Goal: Task Accomplishment & Management: Manage account settings

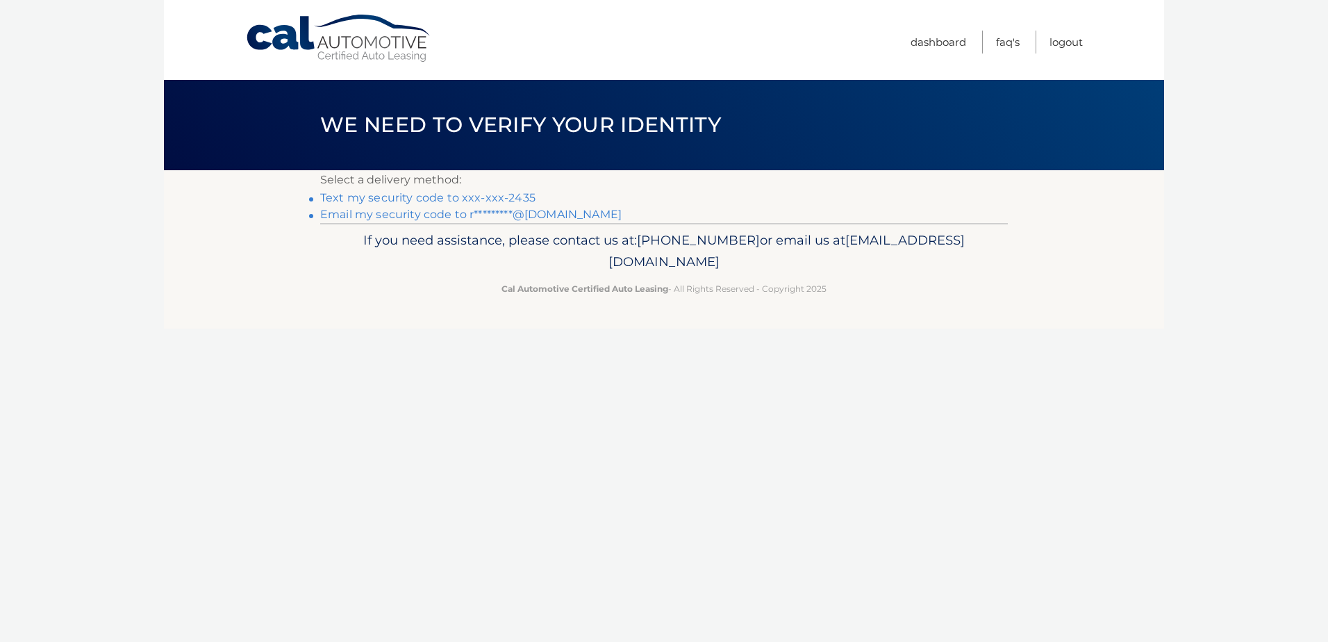
click at [465, 197] on link "Text my security code to xxx-xxx-2435" at bounding box center [427, 197] width 215 height 13
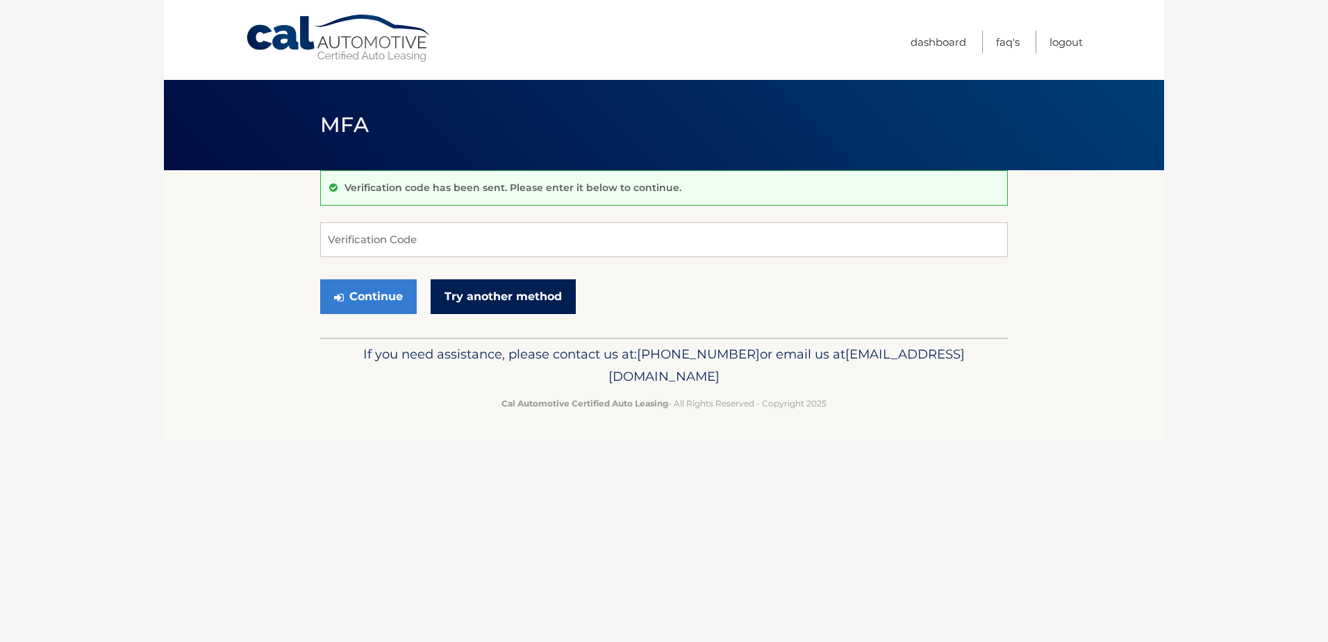
click at [499, 300] on link "Try another method" at bounding box center [503, 296] width 145 height 35
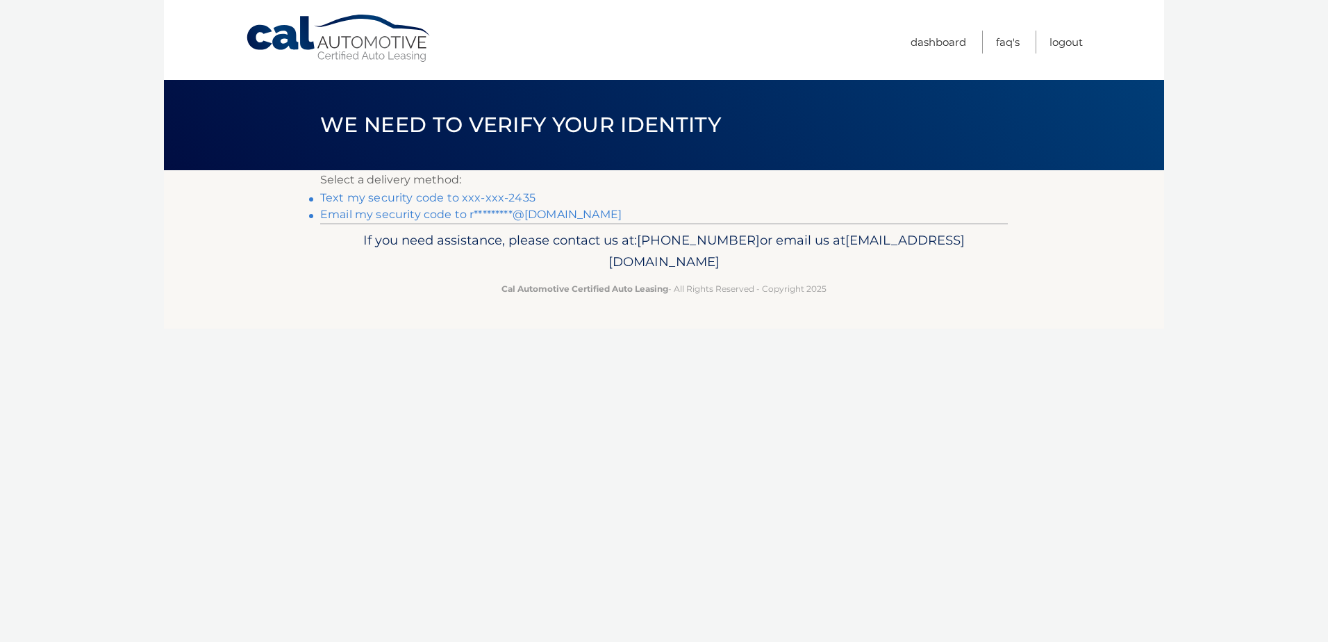
click at [517, 213] on link "Email my security code to r*********@gmail.com" at bounding box center [470, 214] width 301 height 13
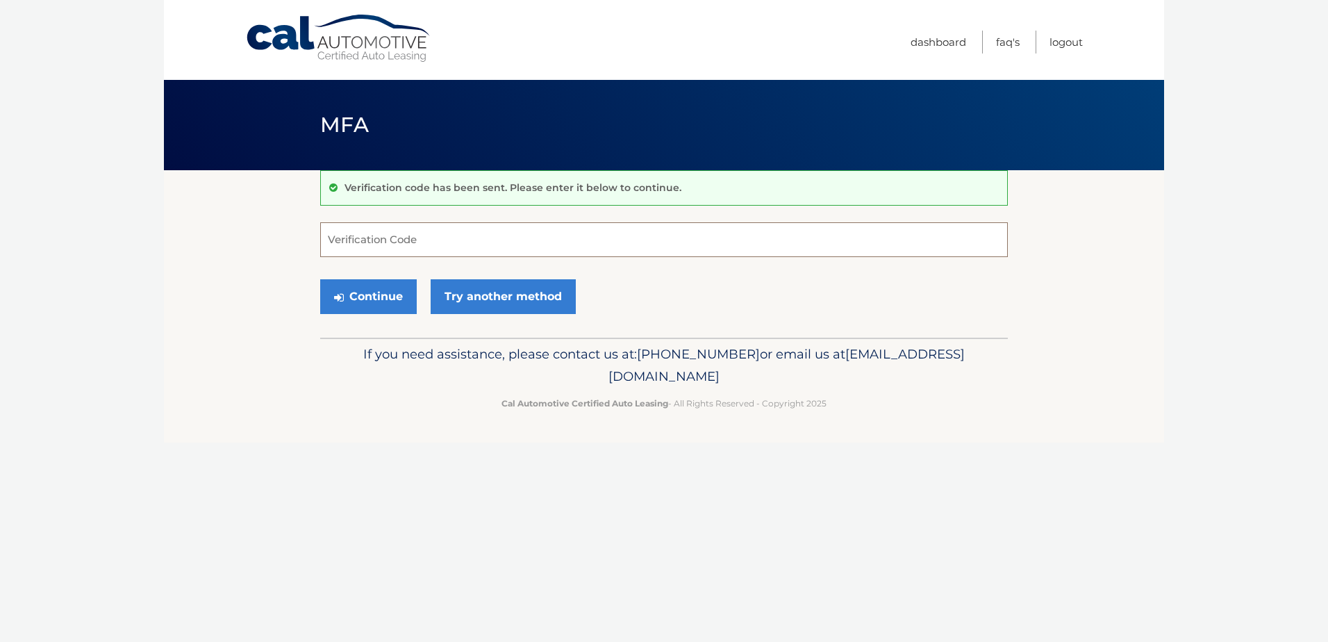
click at [417, 248] on input "Verification Code" at bounding box center [664, 239] width 688 height 35
paste input "735485"
click at [387, 299] on button "Continue" at bounding box center [368, 296] width 97 height 35
type input "735485"
click at [385, 297] on button "Continue" at bounding box center [368, 296] width 97 height 35
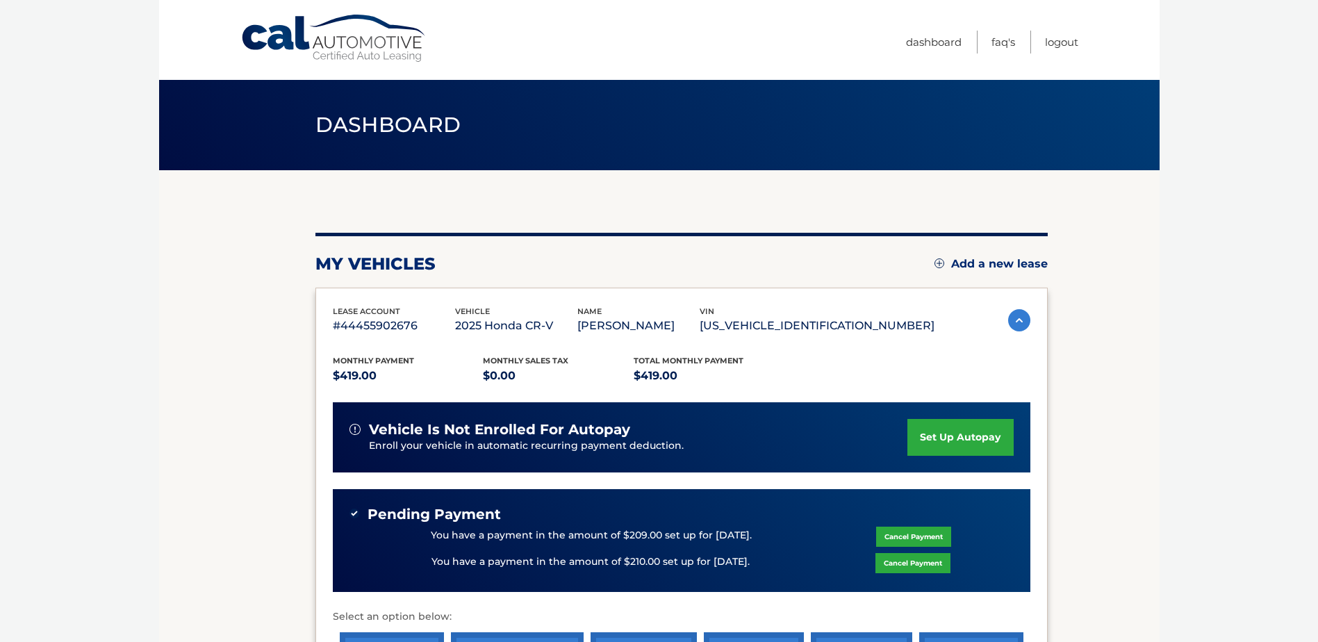
drag, startPoint x: 779, startPoint y: 326, endPoint x: 872, endPoint y: 331, distance: 92.5
click at [872, 331] on div "lease account #44455902676 vehicle 2025 Honda CR-V name [PERSON_NAME] vin [US_V…" at bounding box center [634, 320] width 602 height 31
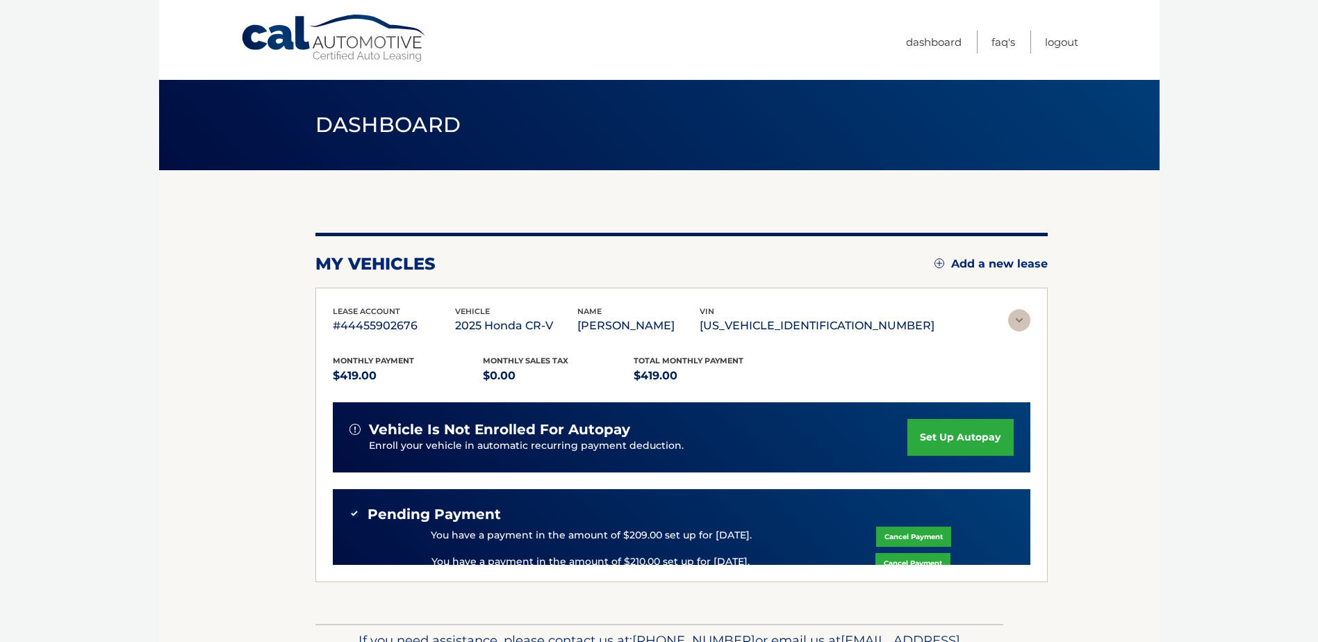
drag, startPoint x: 872, startPoint y: 331, endPoint x: 902, endPoint y: 332, distance: 29.9
click at [902, 332] on p "[US_VEHICLE_IDENTIFICATION_NUMBER]" at bounding box center [816, 325] width 235 height 19
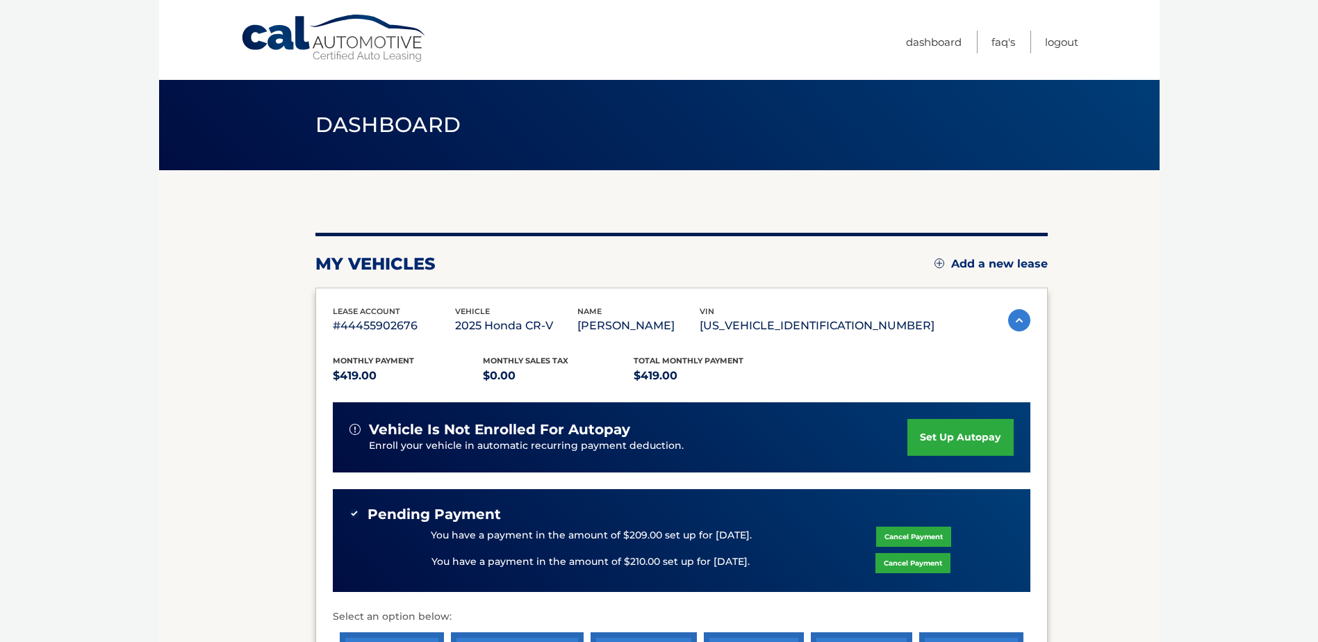
click at [918, 327] on p "[US_VEHICLE_IDENTIFICATION_NUMBER]" at bounding box center [816, 325] width 235 height 19
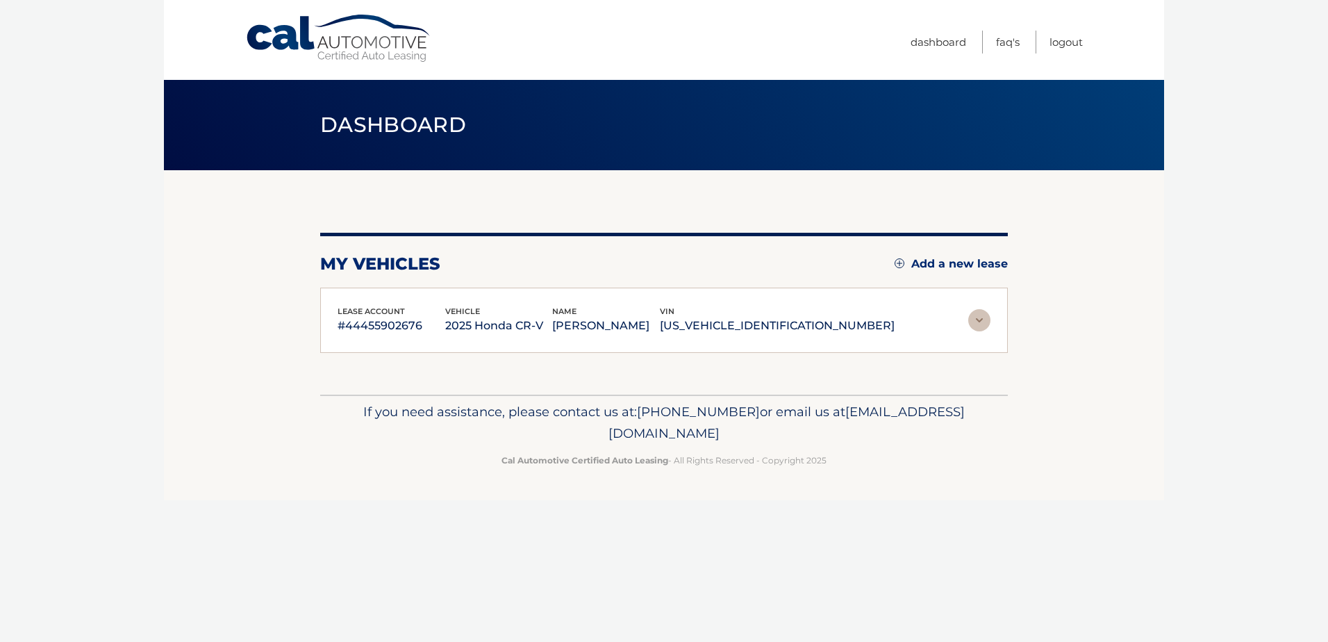
drag, startPoint x: 894, startPoint y: 324, endPoint x: 754, endPoint y: 325, distance: 139.6
click at [754, 325] on div "lease account #44455902676 vehicle 2025 Honda CR-V name [PERSON_NAME] vin [US_V…" at bounding box center [616, 320] width 557 height 31
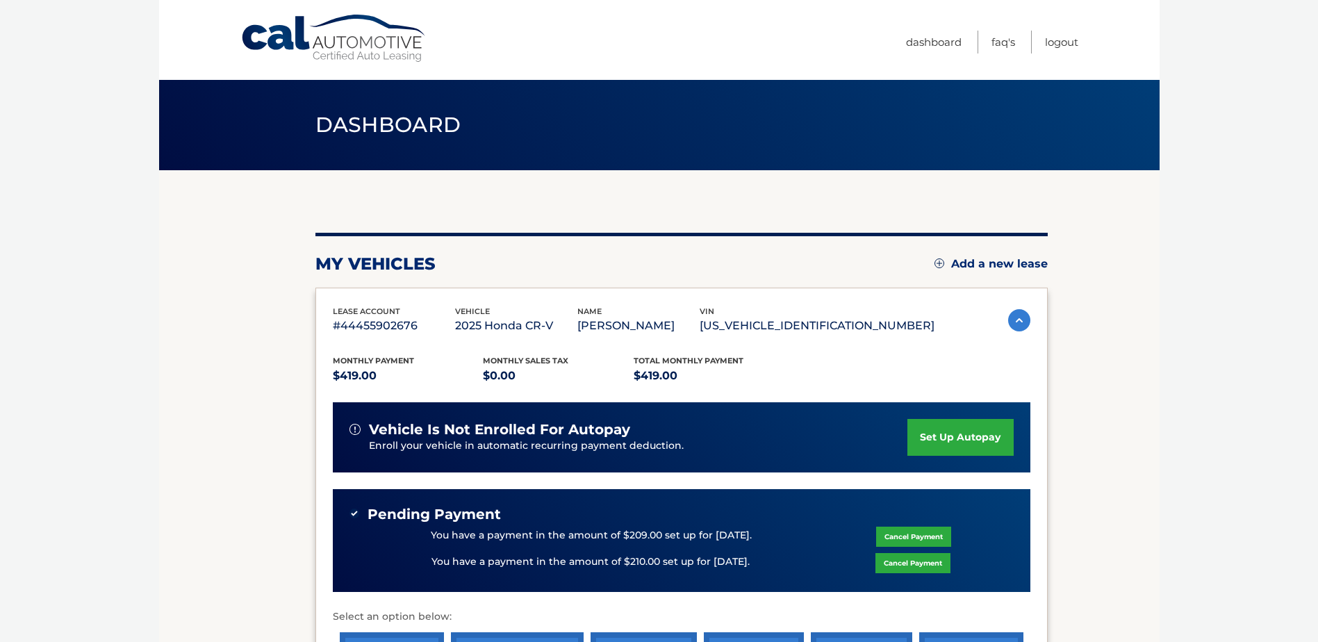
click at [936, 326] on div "lease account #44455902676 vehicle 2025 Honda CR-V name [PERSON_NAME] vin [US_V…" at bounding box center [681, 320] width 697 height 31
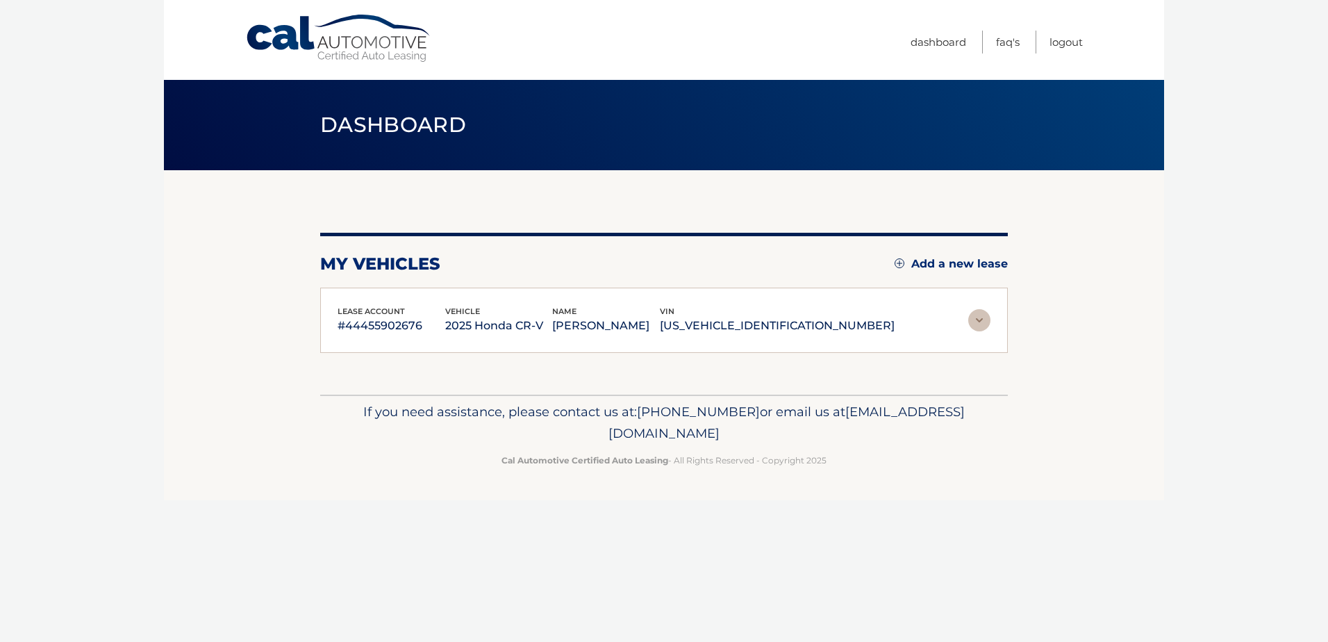
drag, startPoint x: 886, startPoint y: 331, endPoint x: 756, endPoint y: 332, distance: 129.2
click at [756, 332] on p "[US_VEHICLE_IDENTIFICATION_NUMBER]" at bounding box center [777, 325] width 235 height 19
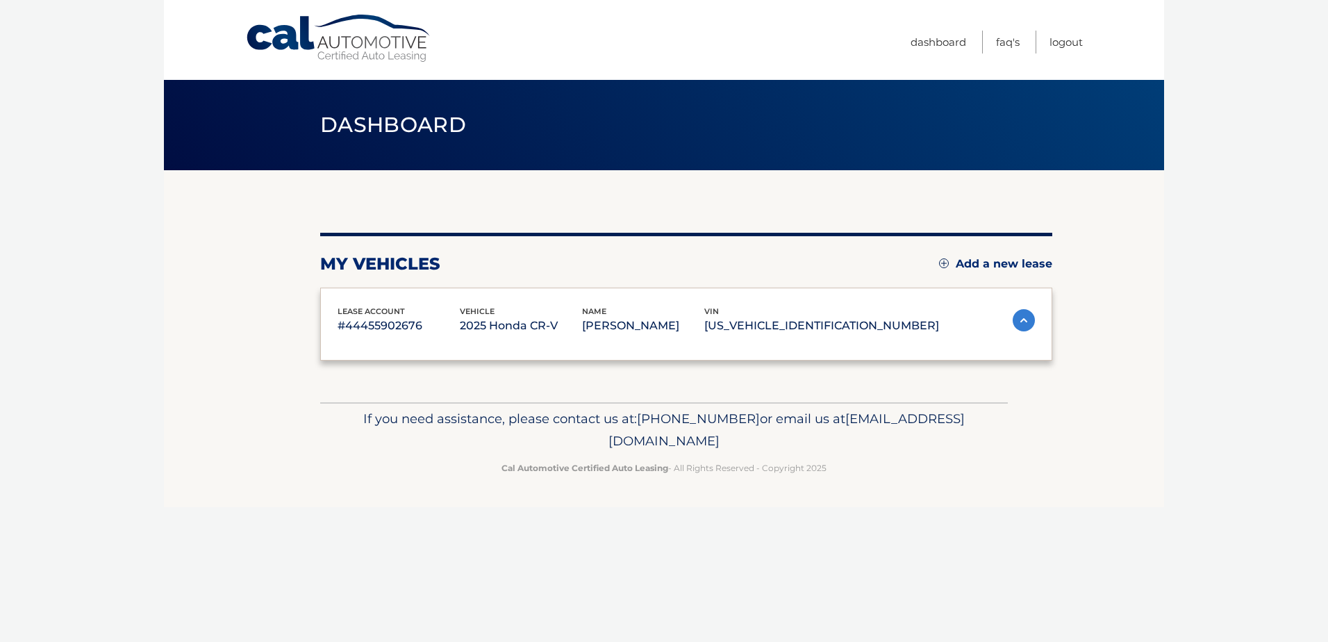
copy p "[US_VEHICLE_IDENTIFICATION_NUMBER]"
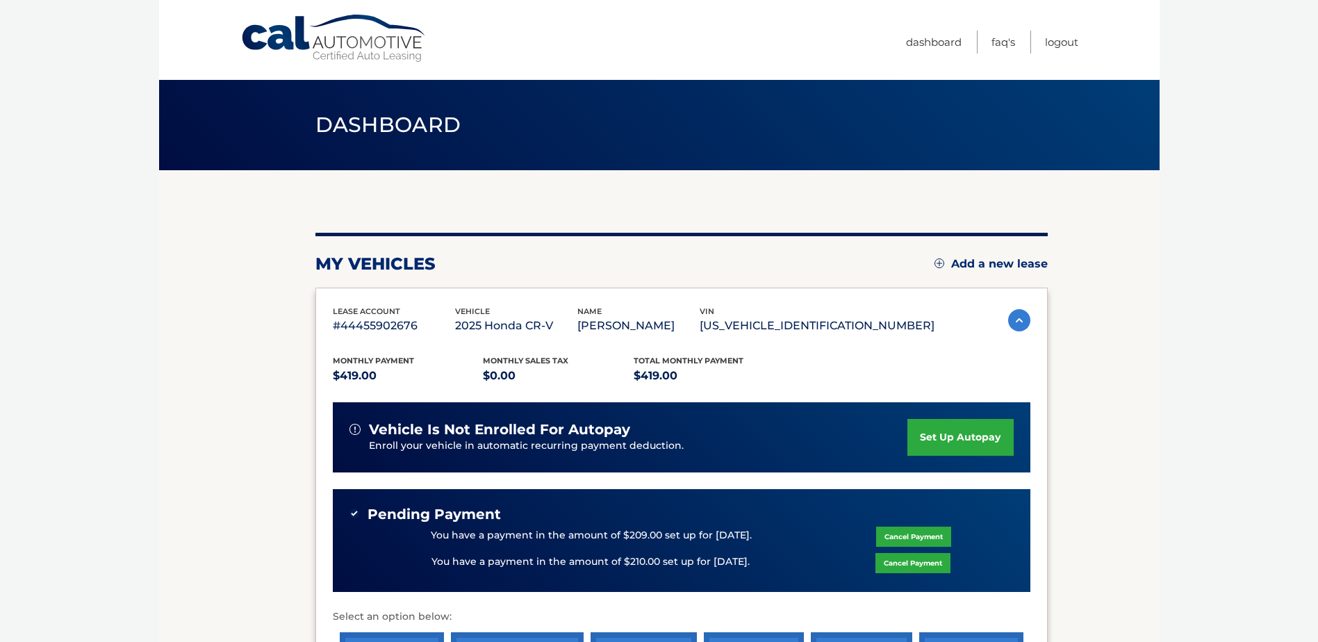
drag, startPoint x: 909, startPoint y: 326, endPoint x: 782, endPoint y: 329, distance: 127.1
click at [782, 329] on p "[US_VEHICLE_IDENTIFICATION_NUMBER]" at bounding box center [816, 325] width 235 height 19
copy p "[US_VEHICLE_IDENTIFICATION_NUMBER]"
